Goal: Task Accomplishment & Management: Use online tool/utility

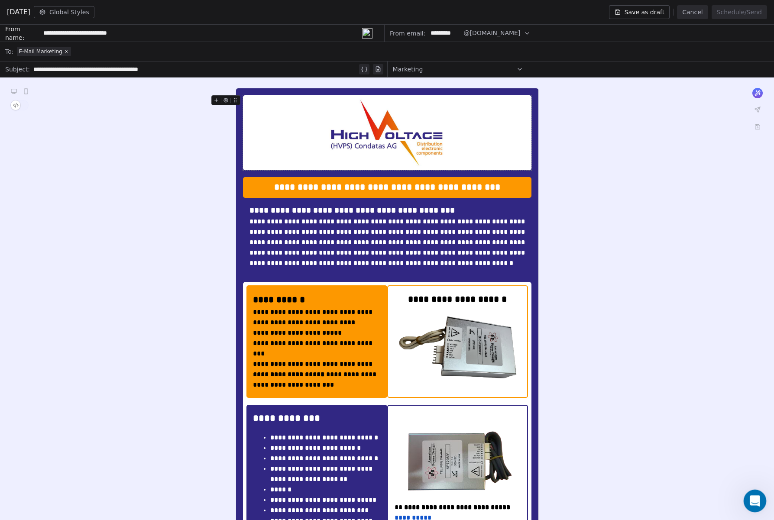
click at [749, 500] on icon "Open Intercom Messenger" at bounding box center [753, 500] width 14 height 14
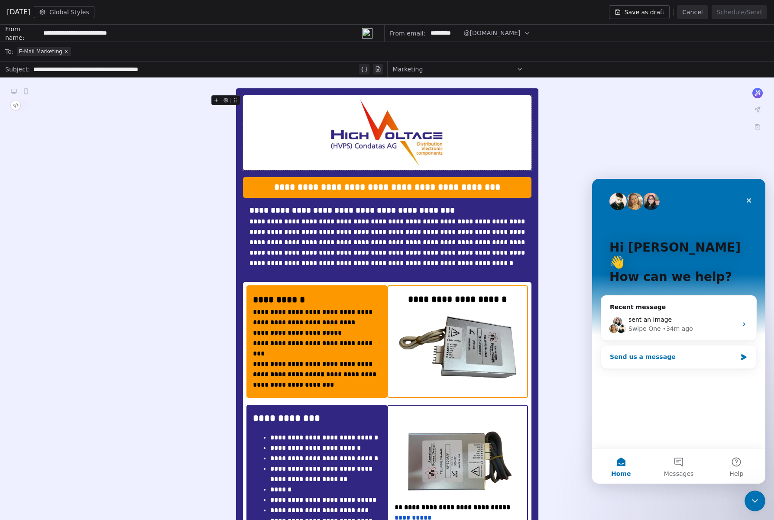
click at [679, 352] on div "Send us a message" at bounding box center [673, 356] width 127 height 9
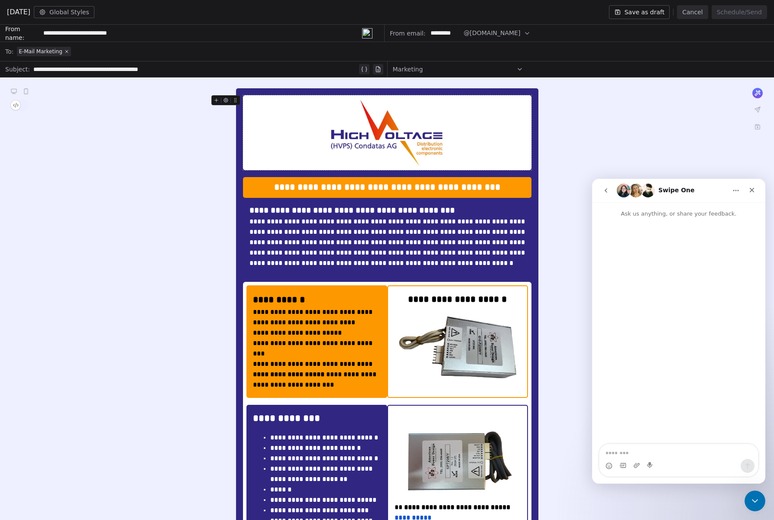
click at [606, 188] on icon "go back" at bounding box center [605, 190] width 7 height 7
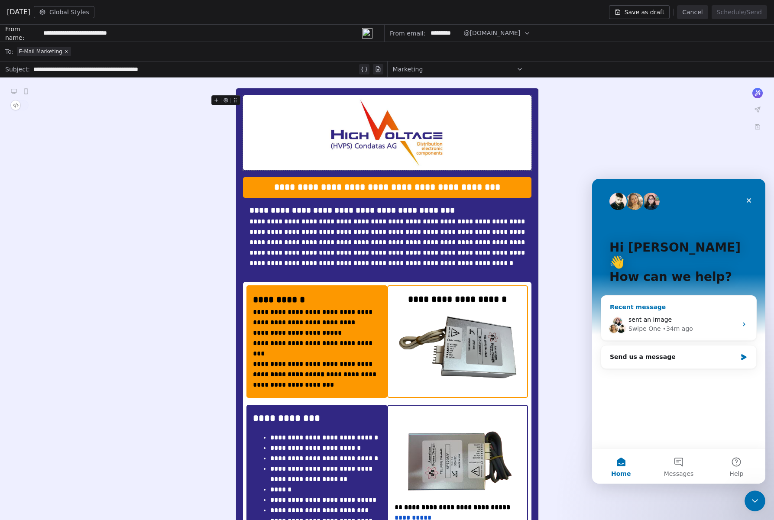
click at [665, 308] on div "sent an image Swipe One • 34m ago" at bounding box center [678, 324] width 155 height 32
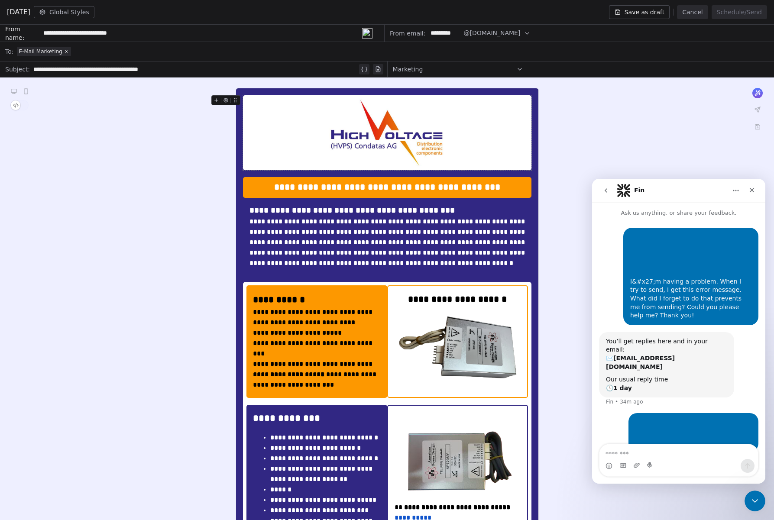
scroll to position [1, 0]
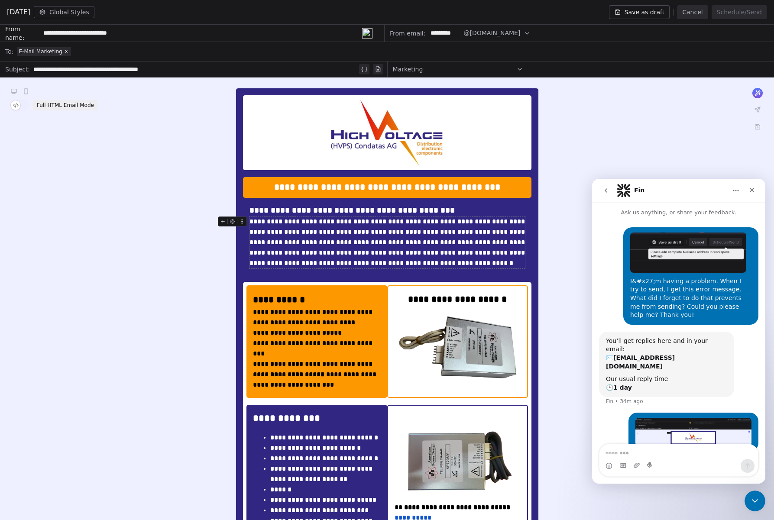
click at [16, 102] on span "button" at bounding box center [16, 105] width 10 height 10
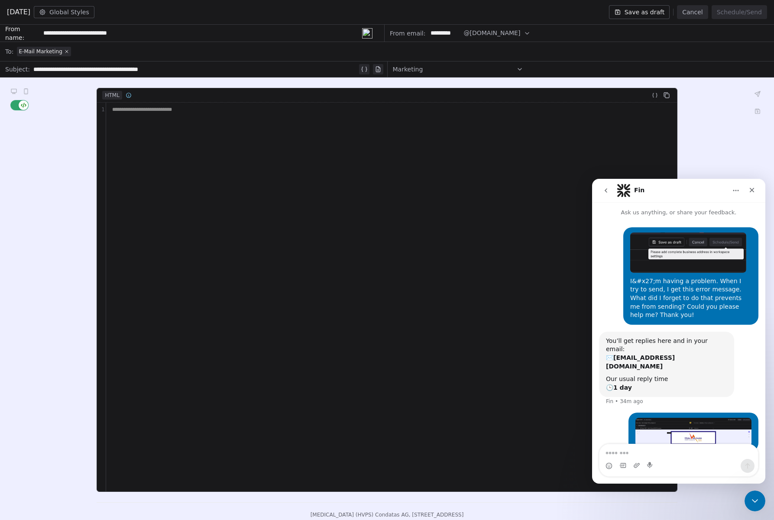
click at [343, 166] on div "**********" at bounding box center [391, 297] width 570 height 389
click at [752, 189] on icon "Close" at bounding box center [751, 190] width 5 height 5
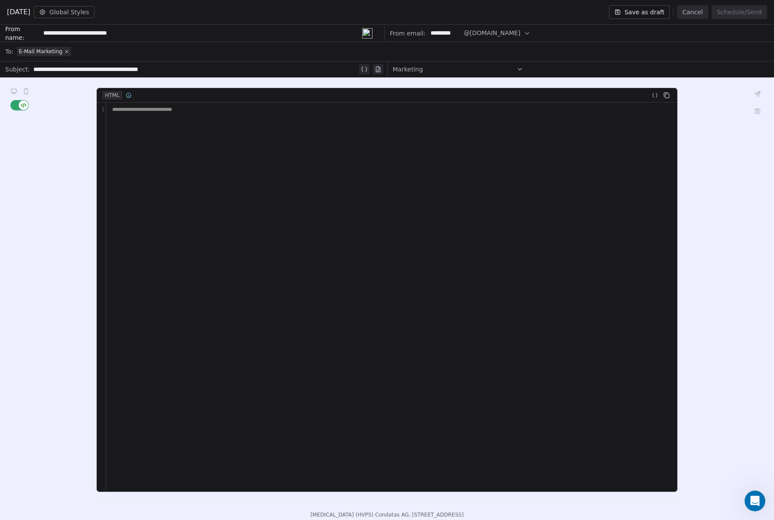
scroll to position [0, 0]
click at [19, 104] on button "button" at bounding box center [19, 105] width 18 height 10
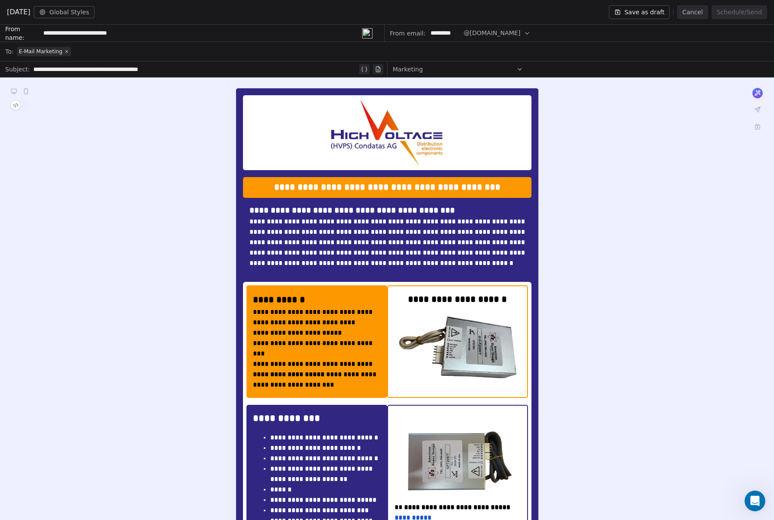
click at [695, 12] on button "Cancel" at bounding box center [692, 12] width 31 height 14
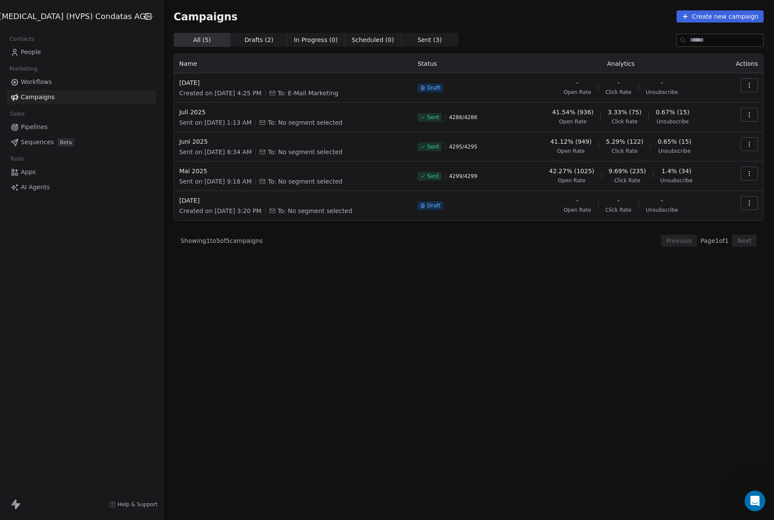
click at [747, 81] on button "button" at bounding box center [748, 85] width 17 height 14
click at [749, 117] on icon "button" at bounding box center [749, 116] width 0 height 0
click at [703, 189] on span "Duplicate" at bounding box center [696, 189] width 33 height 10
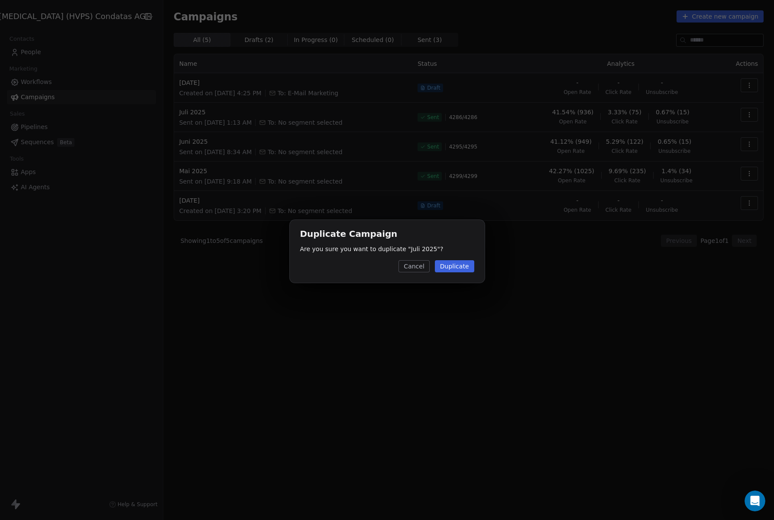
click at [462, 264] on button "Duplicate" at bounding box center [454, 266] width 39 height 12
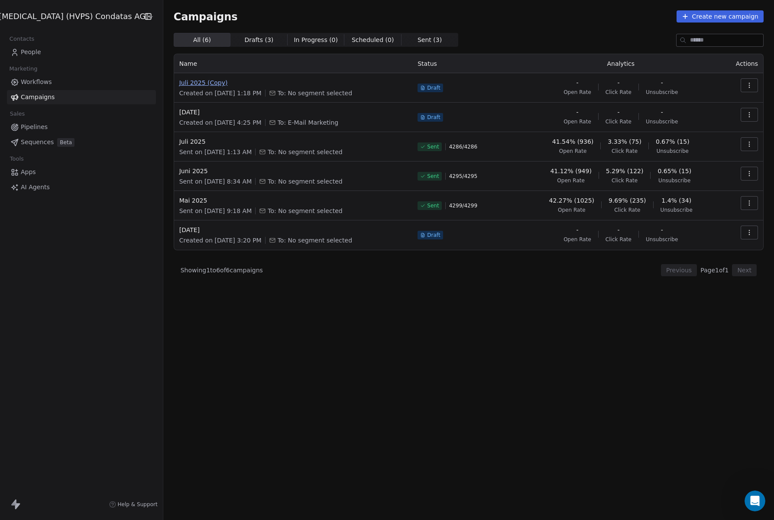
click at [202, 84] on span "Juli 2025 (Copy)" at bounding box center [293, 82] width 228 height 9
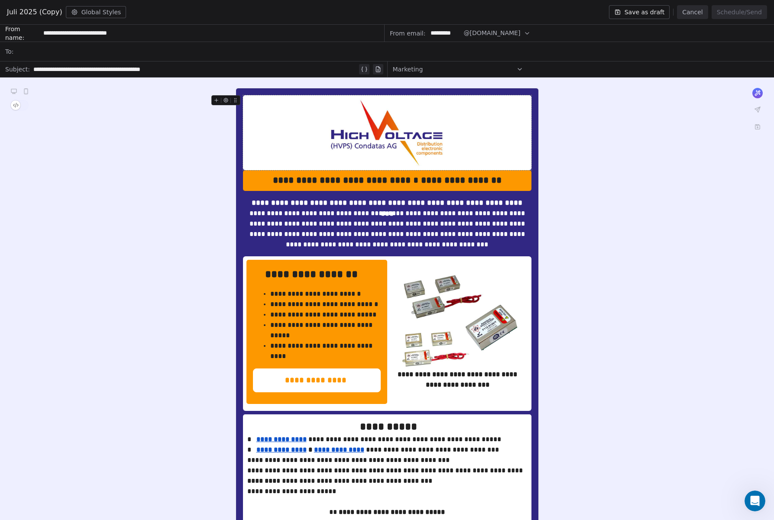
click at [55, 51] on div at bounding box center [393, 51] width 752 height 19
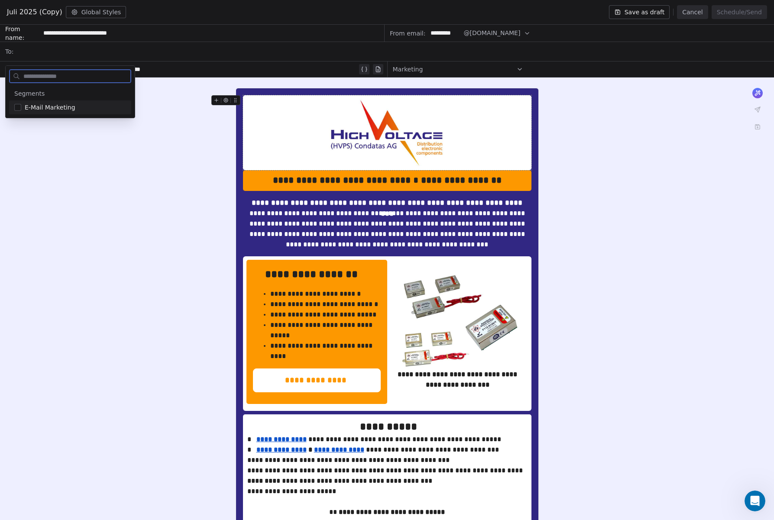
click at [39, 106] on span "E-Mail Marketing" at bounding box center [50, 107] width 51 height 9
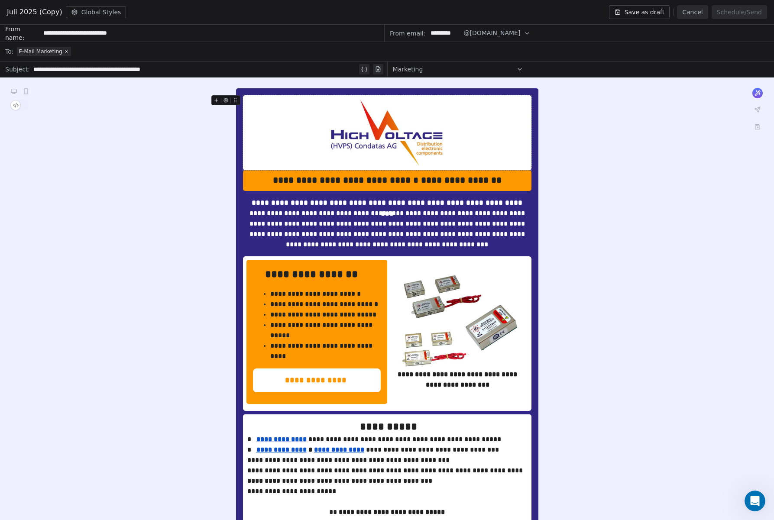
click at [649, 15] on button "Save as draft" at bounding box center [639, 12] width 61 height 14
click at [694, 15] on button "Cancel" at bounding box center [692, 12] width 31 height 14
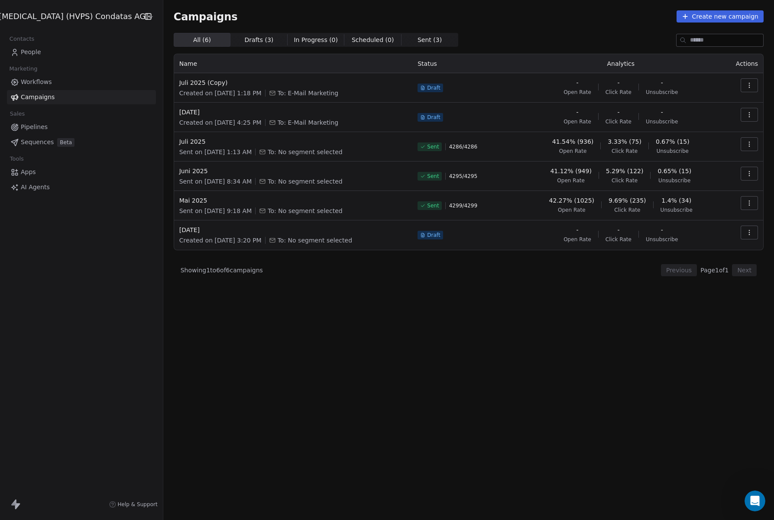
click at [746, 87] on icon "button" at bounding box center [749, 85] width 7 height 7
click at [714, 147] on div "Delete" at bounding box center [709, 146] width 87 height 14
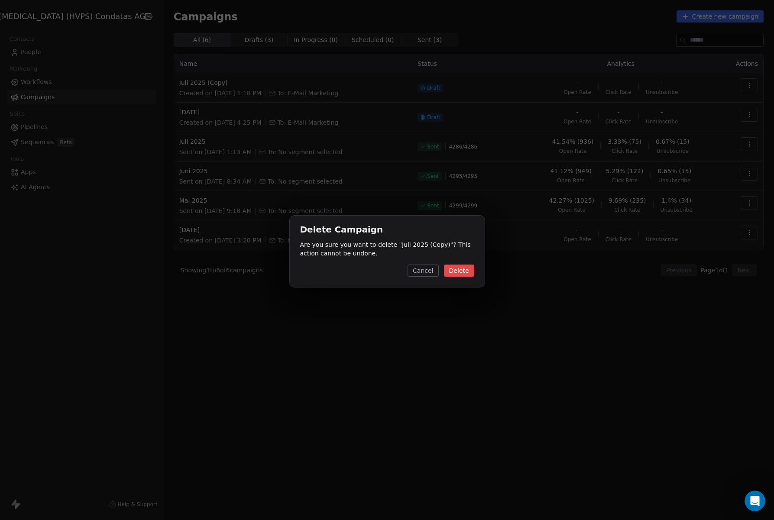
click at [455, 275] on button "Delete" at bounding box center [459, 271] width 30 height 12
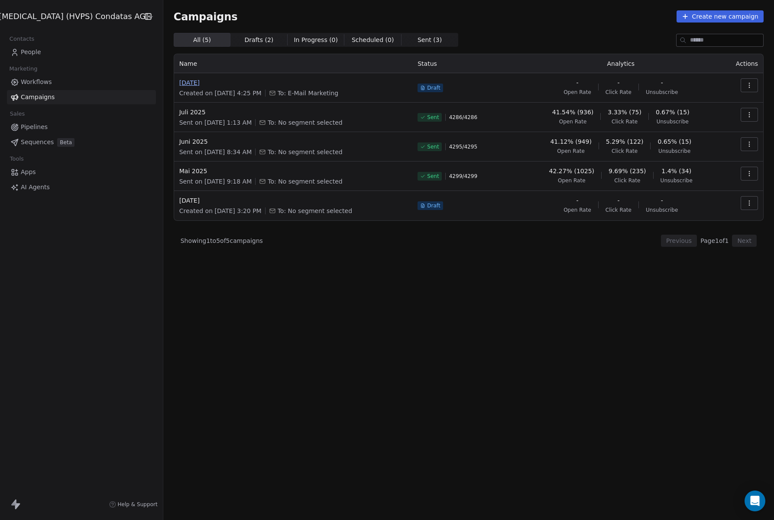
click at [185, 81] on span "[DATE]" at bounding box center [293, 82] width 228 height 9
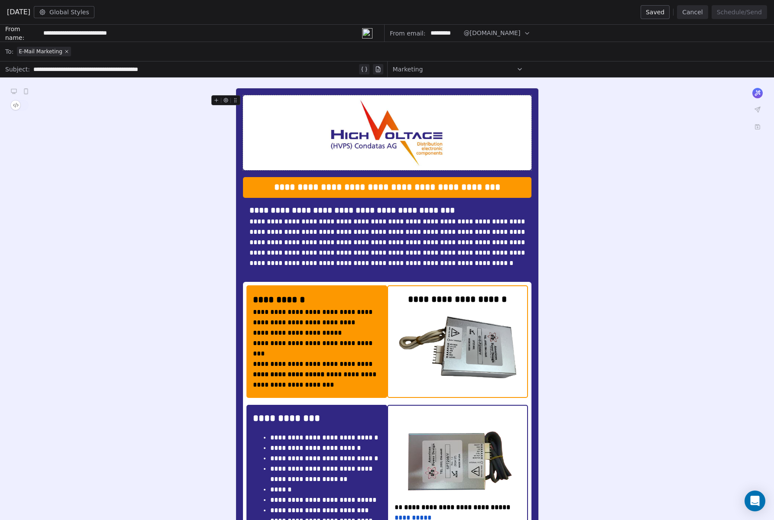
click at [695, 13] on button "Cancel" at bounding box center [692, 12] width 31 height 14
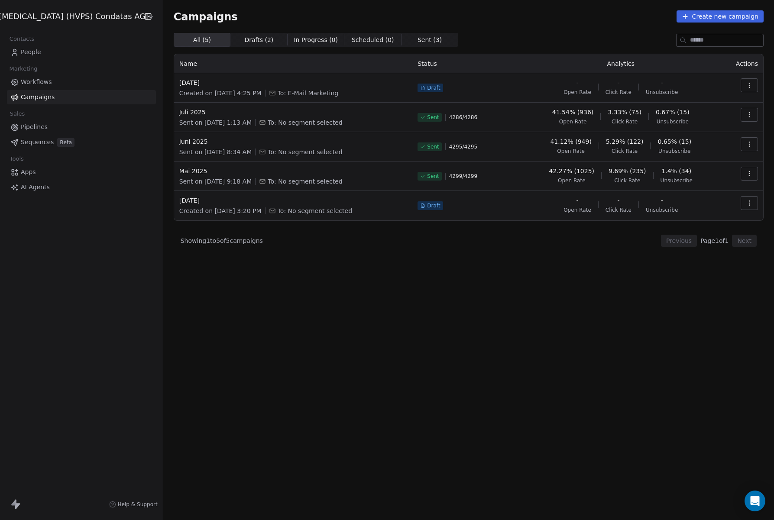
click at [739, 82] on td at bounding box center [741, 87] width 42 height 29
click at [748, 83] on icon "button" at bounding box center [749, 85] width 7 height 7
click at [720, 135] on div "Duplicate" at bounding box center [709, 133] width 87 height 14
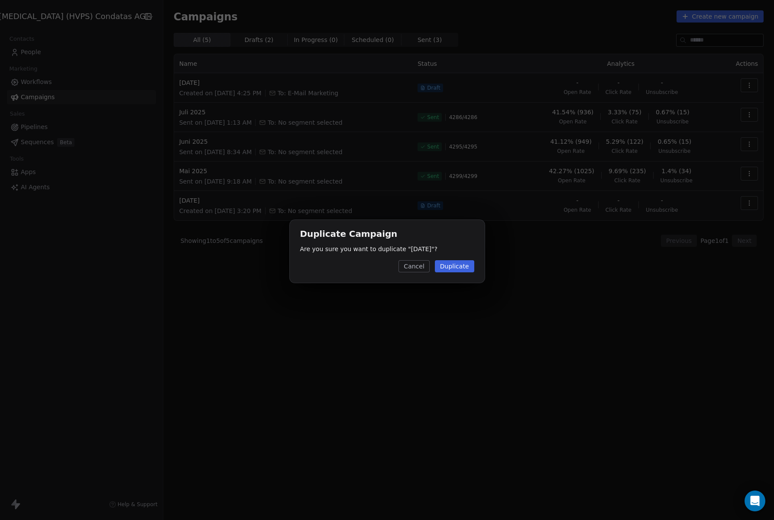
click at [450, 269] on button "Duplicate" at bounding box center [454, 266] width 39 height 12
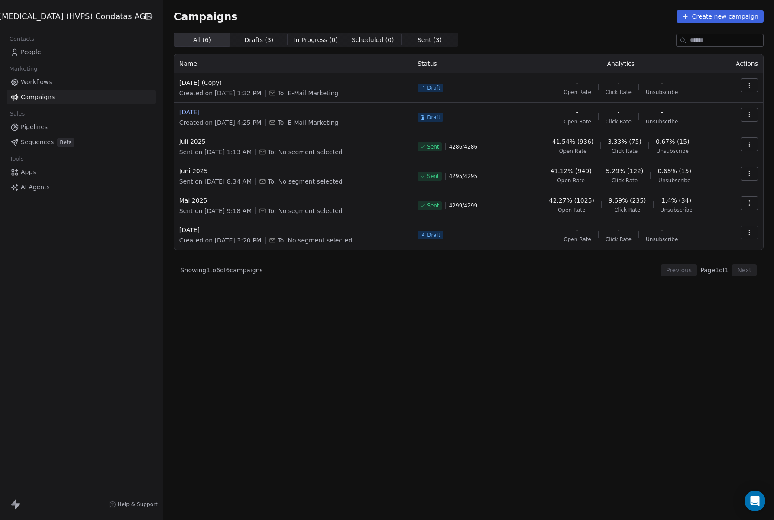
click at [192, 115] on span "[DATE]" at bounding box center [293, 112] width 228 height 9
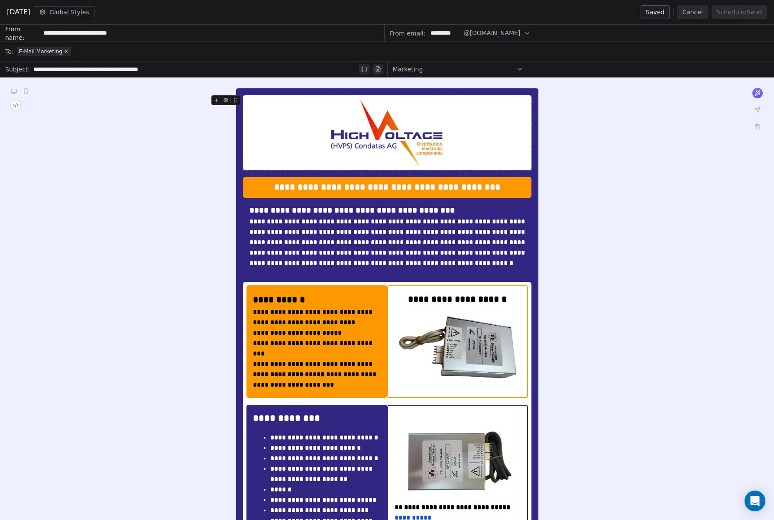
click at [757, 92] on icon at bounding box center [757, 93] width 7 height 7
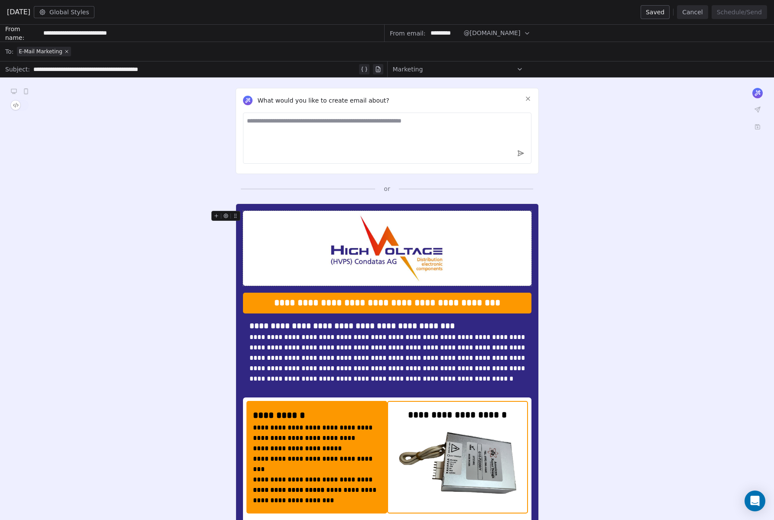
click at [391, 132] on textarea at bounding box center [387, 138] width 288 height 51
type textarea "**********"
click at [529, 99] on icon at bounding box center [527, 98] width 7 height 7
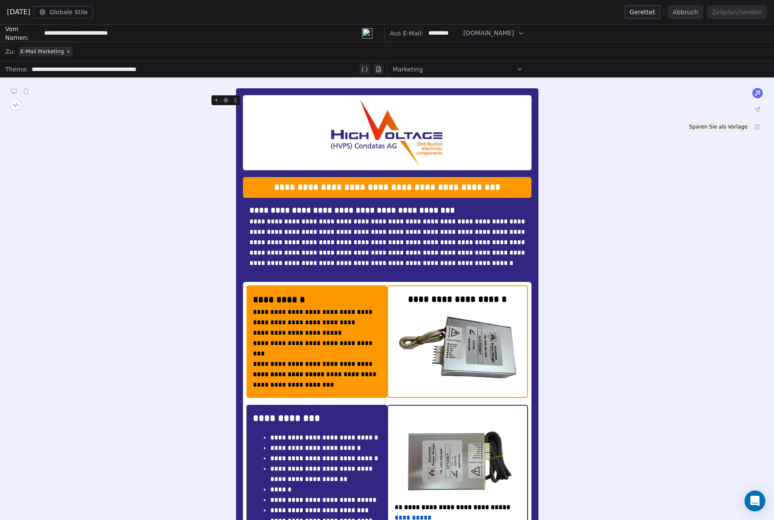
click at [758, 125] on icon at bounding box center [757, 125] width 2 height 1
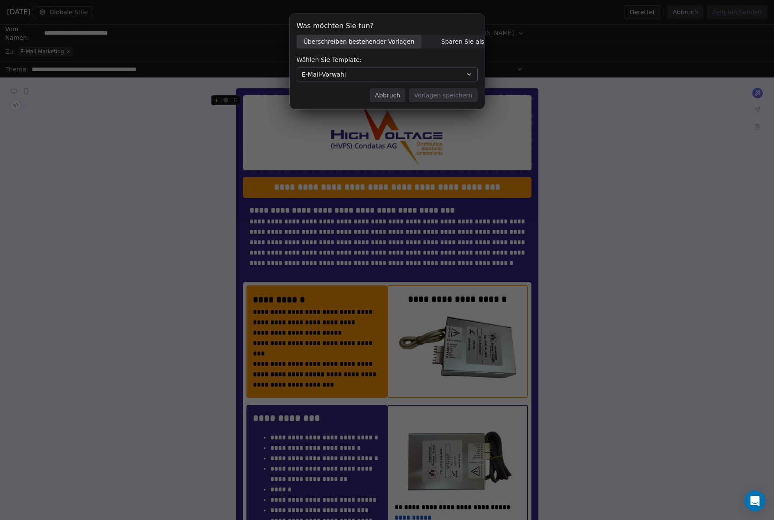
click at [443, 43] on span "Sparen Sie als neue Vorlage" at bounding box center [483, 41] width 85 height 9
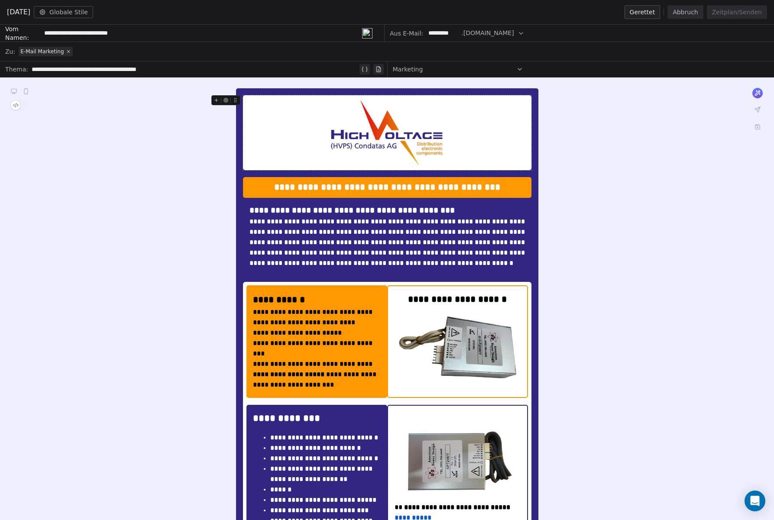
click at [757, 110] on icon at bounding box center [757, 109] width 5 height 5
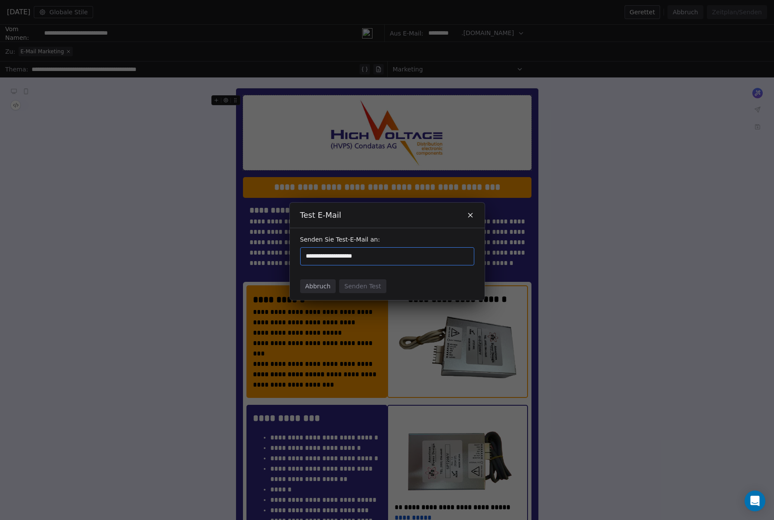
type input "**********"
click at [360, 284] on button "Senden Test" at bounding box center [362, 286] width 47 height 14
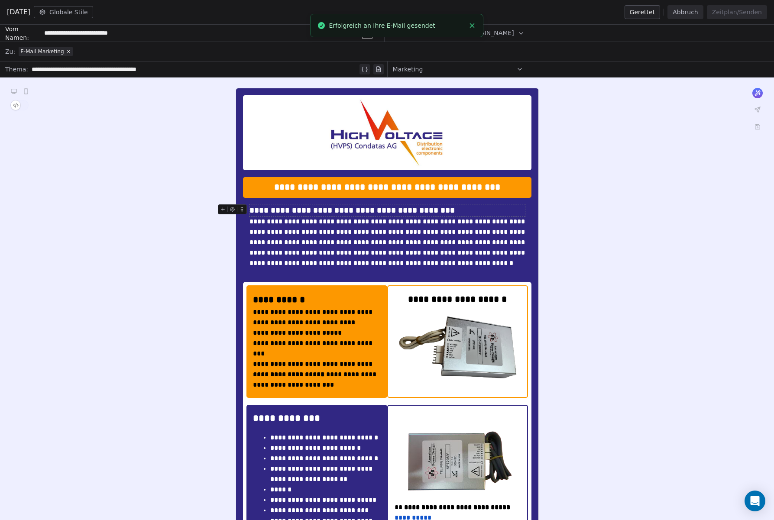
drag, startPoint x: 650, startPoint y: 125, endPoint x: 708, endPoint y: 52, distance: 92.8
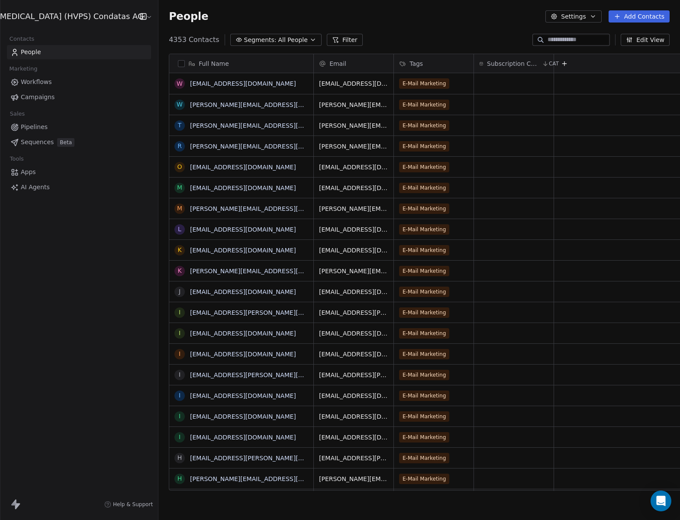
scroll to position [457, 536]
click at [39, 99] on span "Campaigns" at bounding box center [38, 97] width 34 height 9
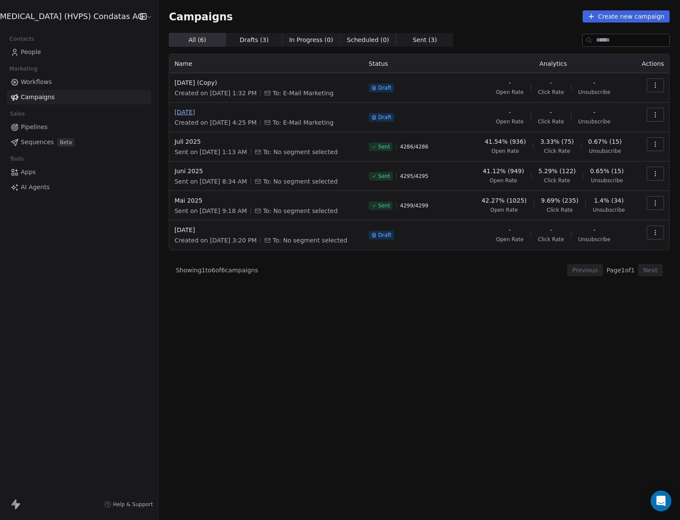
click at [189, 114] on span "[DATE]" at bounding box center [266, 112] width 184 height 9
